Goal: Feedback & Contribution: Submit feedback/report problem

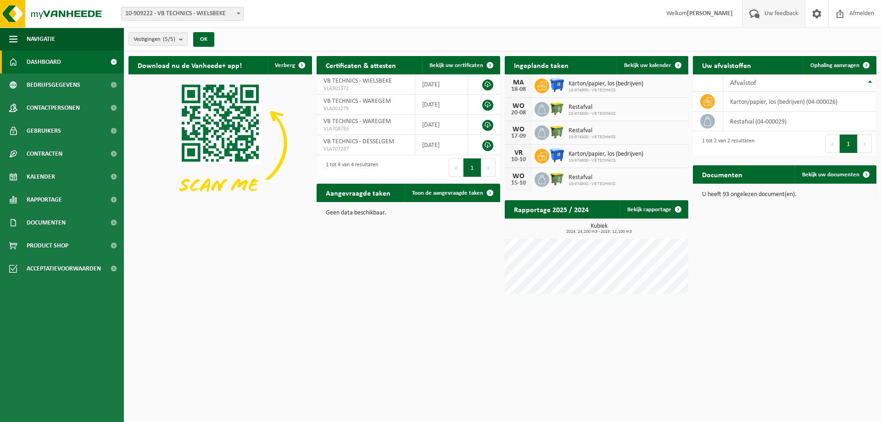
click at [784, 13] on span "Uw feedback" at bounding box center [781, 13] width 38 height 27
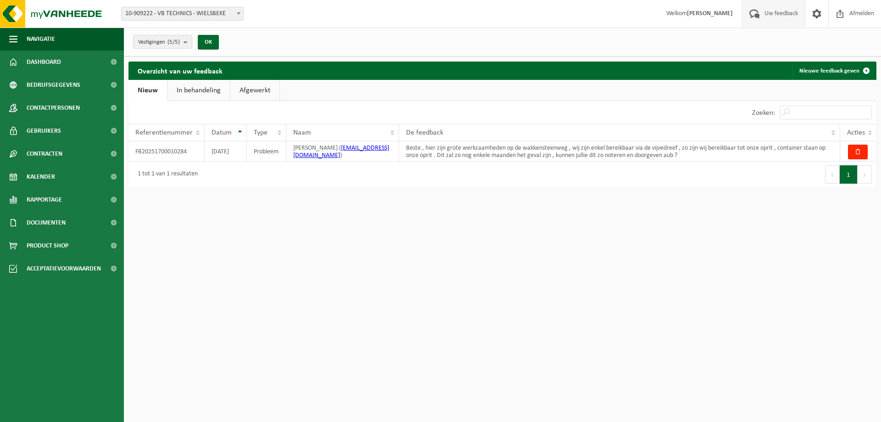
click at [241, 91] on link "Afgewerkt" at bounding box center [254, 90] width 49 height 21
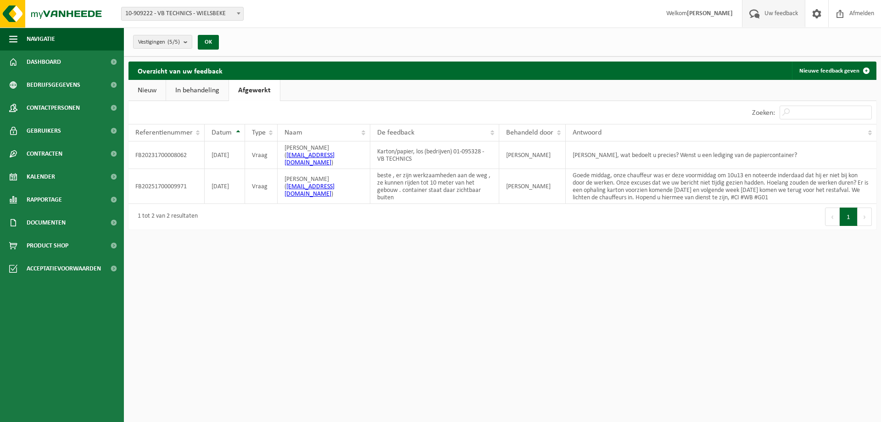
click at [205, 92] on link "In behandeling" at bounding box center [197, 90] width 62 height 21
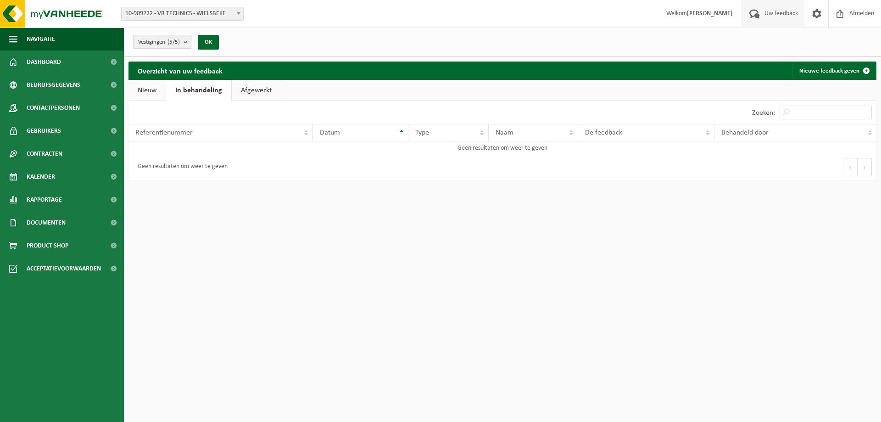
click at [146, 91] on link "Nieuw" at bounding box center [146, 90] width 37 height 21
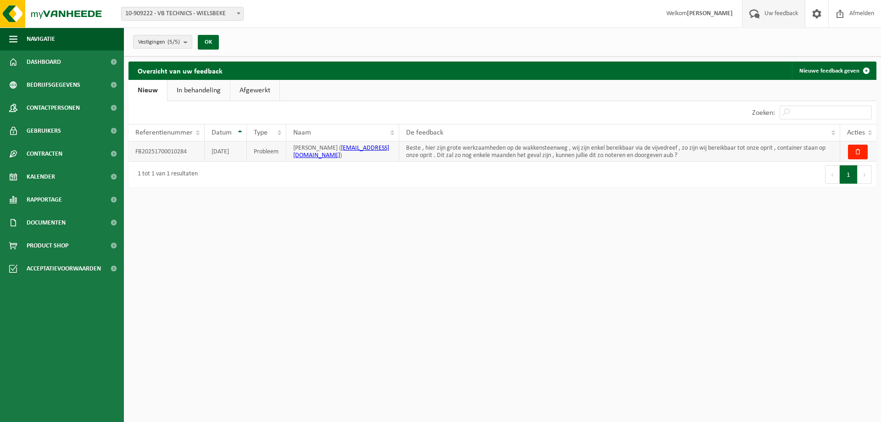
click at [691, 150] on td "Beste , hier zijn grote werkzaamheden op de wakkensteenweg , wij zijn enkel ber…" at bounding box center [619, 151] width 441 height 20
click at [189, 92] on link "In behandeling" at bounding box center [198, 90] width 62 height 21
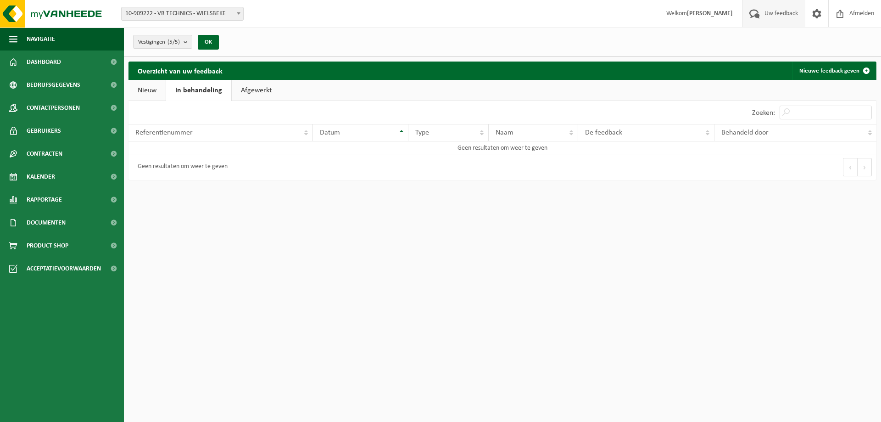
click at [148, 91] on link "Nieuw" at bounding box center [146, 90] width 37 height 21
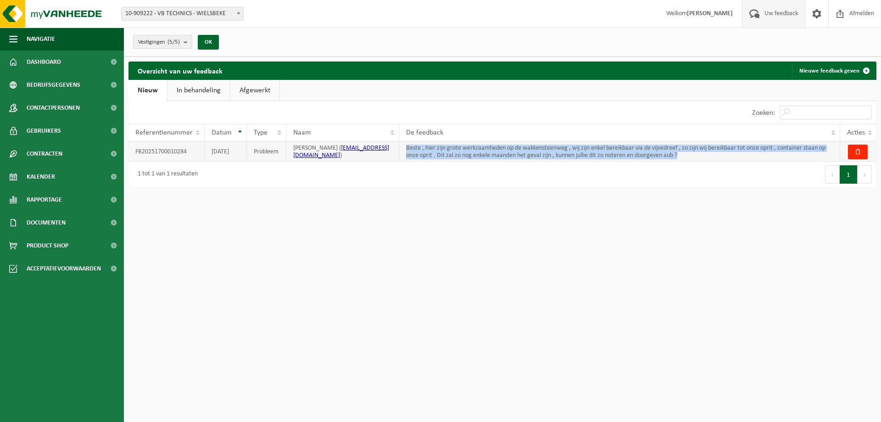
drag, startPoint x: 404, startPoint y: 145, endPoint x: 704, endPoint y: 155, distance: 299.8
click at [706, 156] on td "Beste , hier zijn grote werkzaamheden op de wakkensteenweg , wij zijn enkel ber…" at bounding box center [619, 151] width 441 height 20
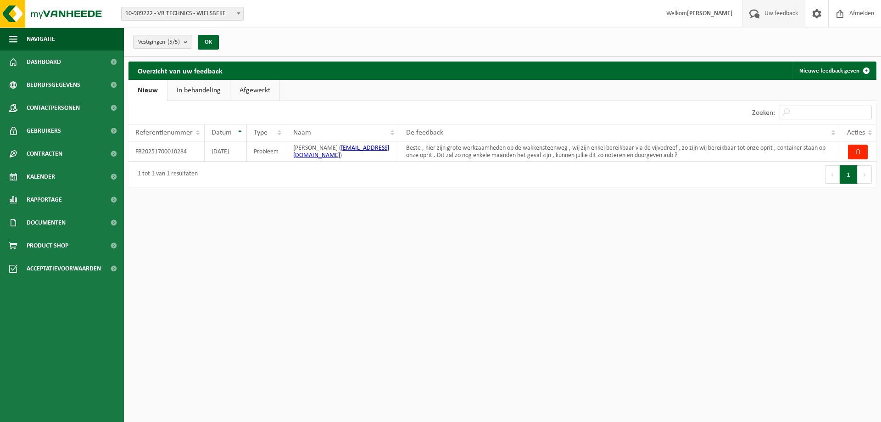
drag, startPoint x: 523, startPoint y: 153, endPoint x: 400, endPoint y: 196, distance: 130.0
click at [400, 196] on html "Vestiging: 10-909222 - VB TECHNICS - WIELSBEKE 01-095328 - VB TECHNICS - DESSEL…" at bounding box center [440, 211] width 881 height 422
drag, startPoint x: 134, startPoint y: 153, endPoint x: 193, endPoint y: 153, distance: 58.7
click at [193, 153] on td "FB20251700010284" at bounding box center [166, 151] width 76 height 20
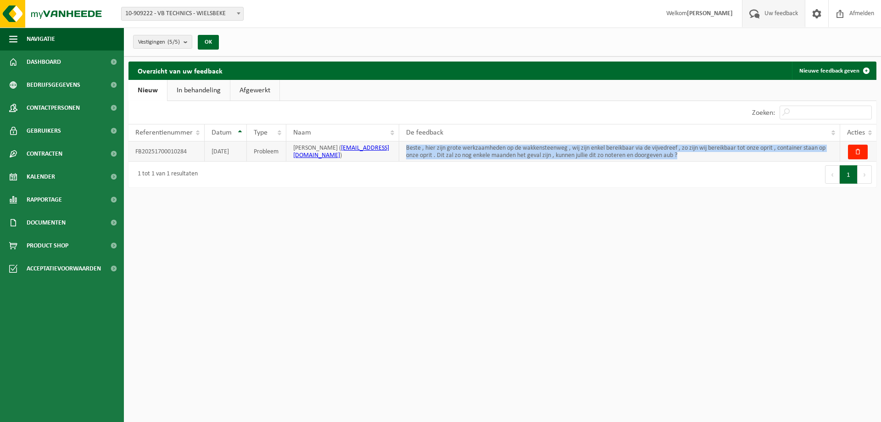
drag, startPoint x: 403, startPoint y: 147, endPoint x: 722, endPoint y: 152, distance: 318.5
click at [722, 152] on td "Beste , hier zijn grote werkzaamheden op de wakkensteenweg , wij zijn enkel ber…" at bounding box center [619, 151] width 441 height 20
copy td "Beste , hier zijn grote werkzaamheden op de wakkensteenweg , wij zijn enkel ber…"
